Goal: Check status: Check status

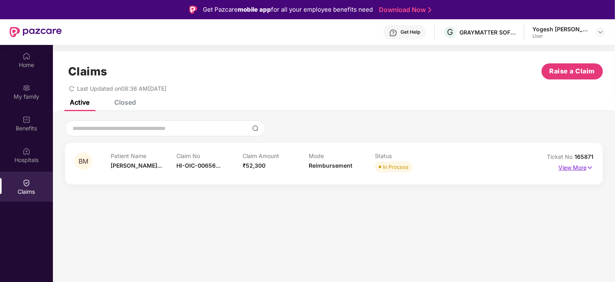
click at [583, 168] on p "View More" at bounding box center [576, 166] width 35 height 11
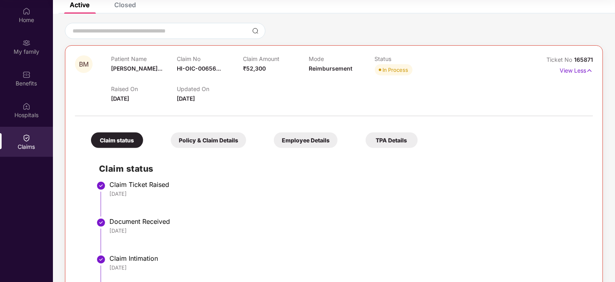
scroll to position [40, 0]
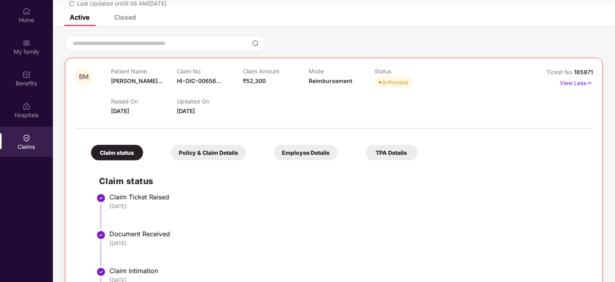
click at [199, 155] on div "Policy & Claim Details" at bounding box center [208, 153] width 75 height 16
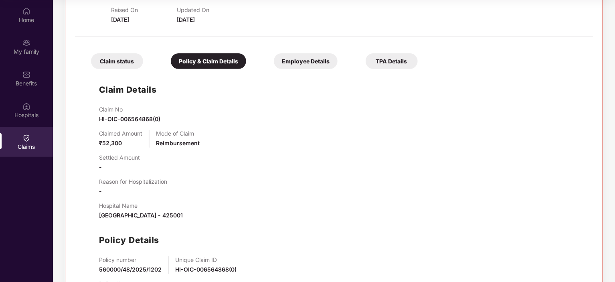
scroll to position [172, 0]
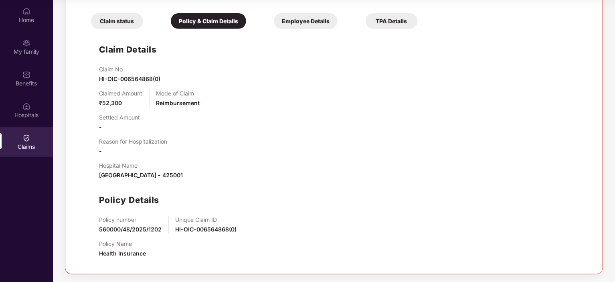
click at [302, 22] on div "Employee Details" at bounding box center [306, 21] width 64 height 16
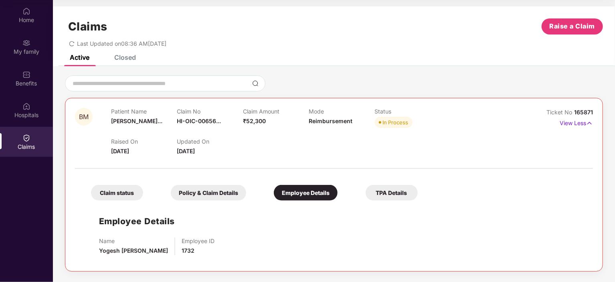
scroll to position [0, 0]
click at [393, 189] on div "TPA Details" at bounding box center [392, 193] width 52 height 16
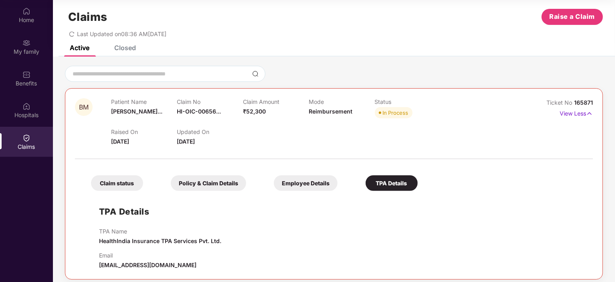
scroll to position [15, 0]
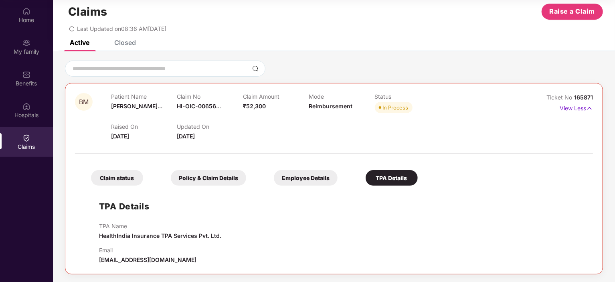
click at [312, 172] on div "Employee Details" at bounding box center [306, 178] width 64 height 16
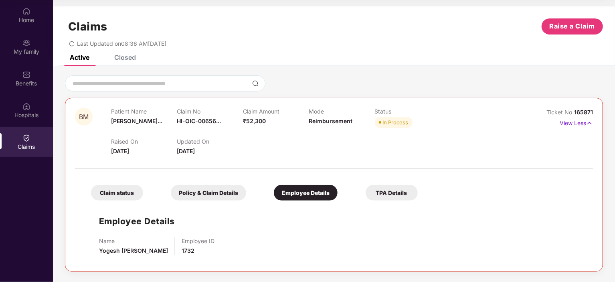
click at [208, 195] on div "Policy & Claim Details" at bounding box center [208, 193] width 75 height 16
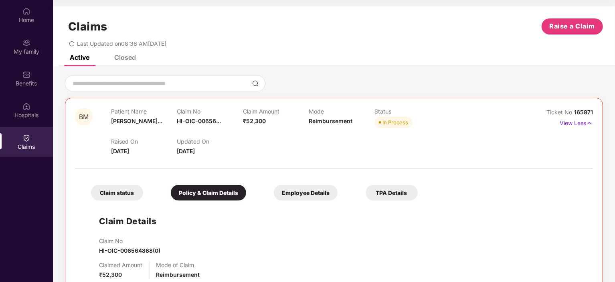
click at [124, 194] on div "Claim status" at bounding box center [117, 193] width 52 height 16
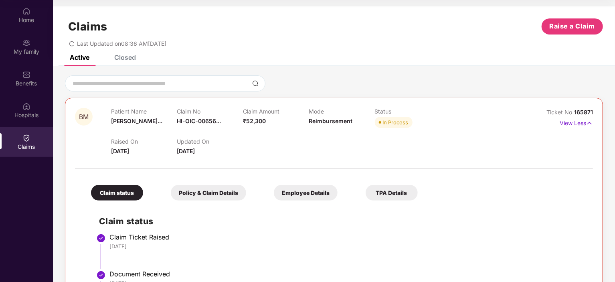
click at [118, 56] on div "Closed" at bounding box center [125, 57] width 22 height 8
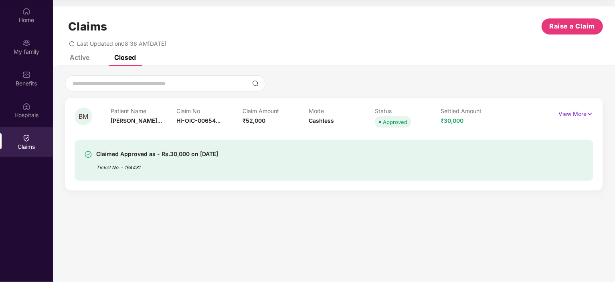
click at [86, 60] on div "Active" at bounding box center [80, 57] width 20 height 8
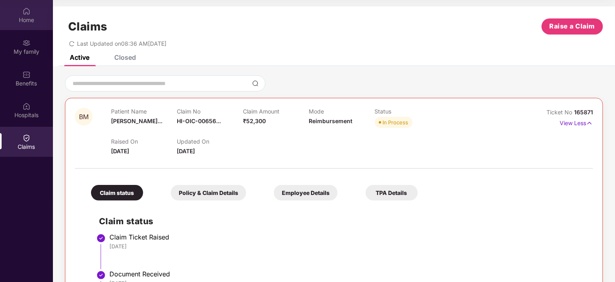
click at [25, 24] on div "Home" at bounding box center [26, 15] width 53 height 30
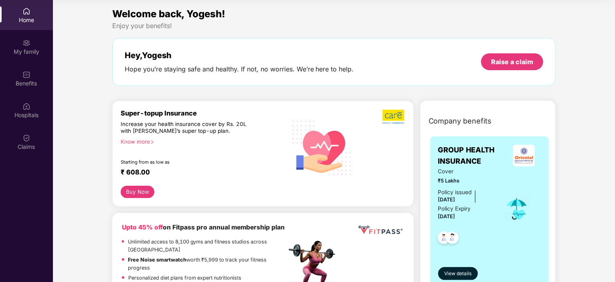
click at [33, 135] on div "Claims" at bounding box center [26, 142] width 53 height 30
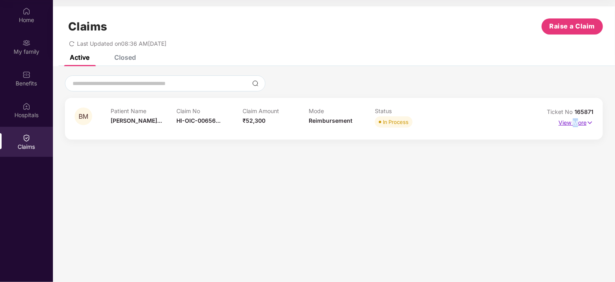
click at [576, 124] on p "View More" at bounding box center [576, 121] width 35 height 11
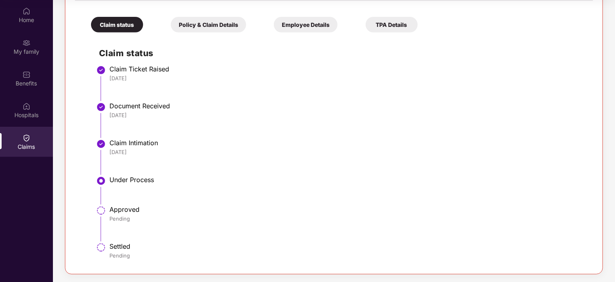
click at [393, 24] on div "TPA Details" at bounding box center [392, 25] width 52 height 16
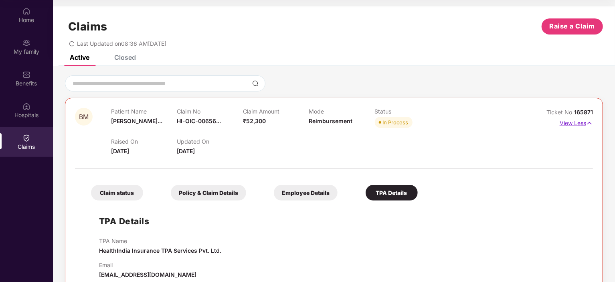
click at [581, 120] on p "View Less" at bounding box center [576, 122] width 33 height 11
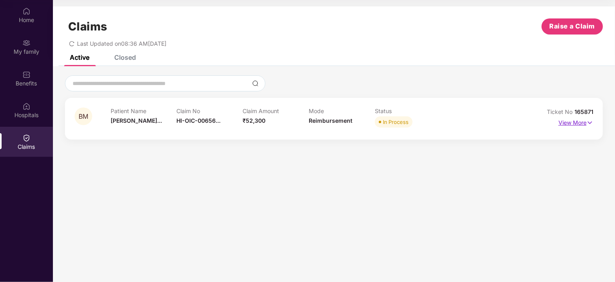
click at [576, 120] on p "View More" at bounding box center [576, 121] width 35 height 11
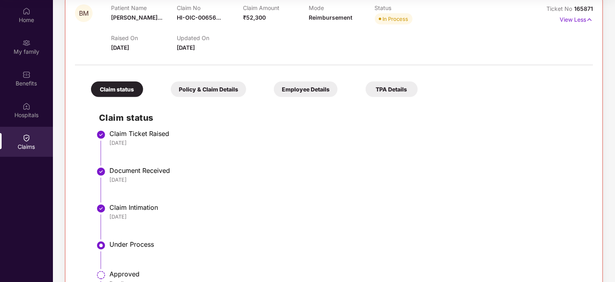
scroll to position [160, 0]
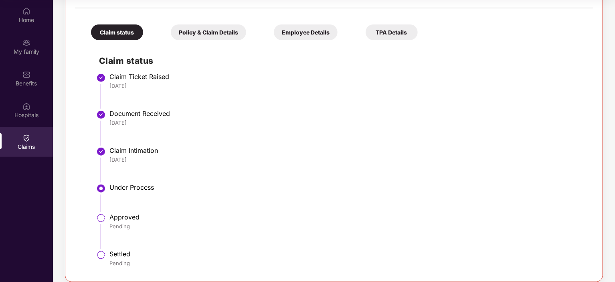
click at [223, 32] on div "Policy & Claim Details" at bounding box center [208, 32] width 75 height 16
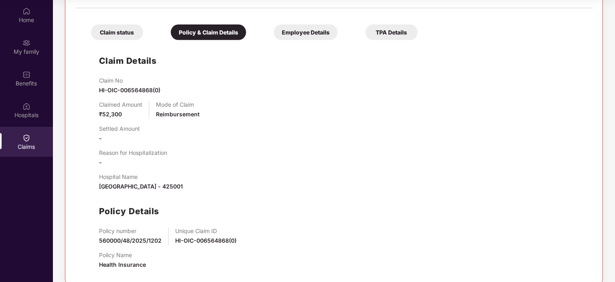
scroll to position [172, 0]
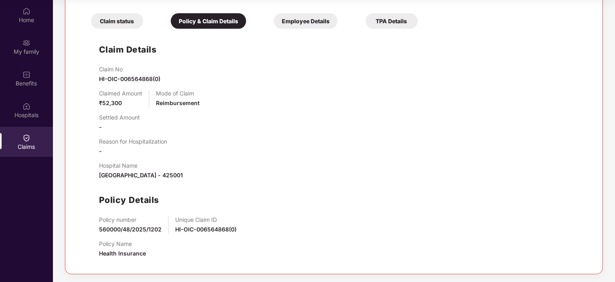
click at [284, 24] on div "Employee Details" at bounding box center [306, 21] width 64 height 16
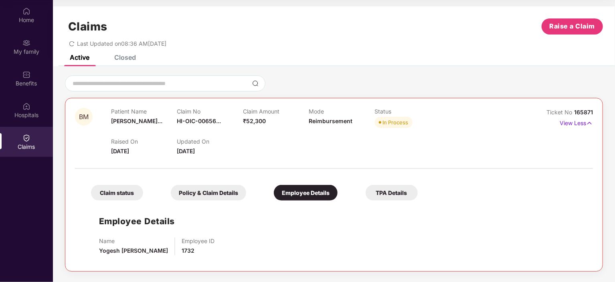
scroll to position [0, 0]
click at [209, 194] on div "Policy & Claim Details" at bounding box center [208, 193] width 75 height 16
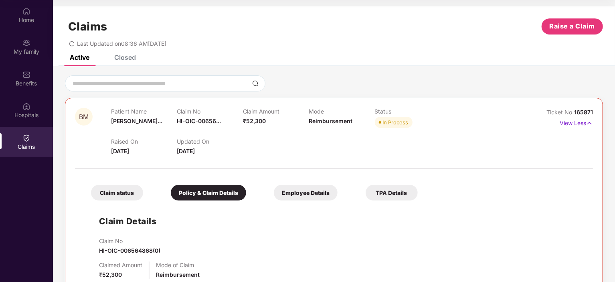
click at [125, 192] on div "Claim status" at bounding box center [117, 193] width 52 height 16
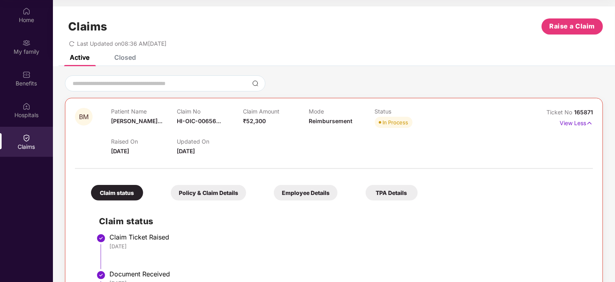
click at [217, 188] on div "Policy & Claim Details" at bounding box center [208, 193] width 75 height 16
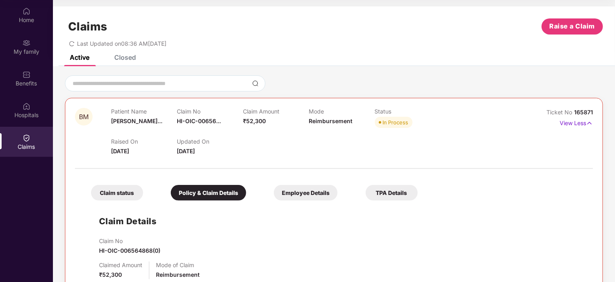
click at [284, 188] on div "Employee Details" at bounding box center [306, 193] width 64 height 16
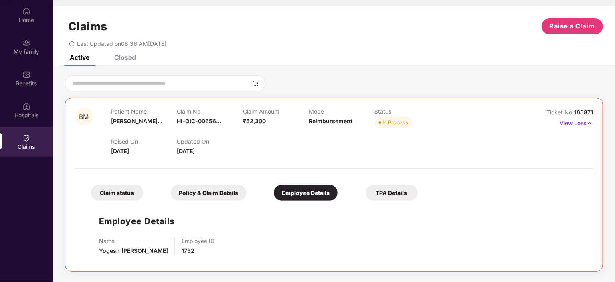
click at [106, 187] on div "Claim status" at bounding box center [117, 193] width 52 height 16
